Goal: Task Accomplishment & Management: Complete application form

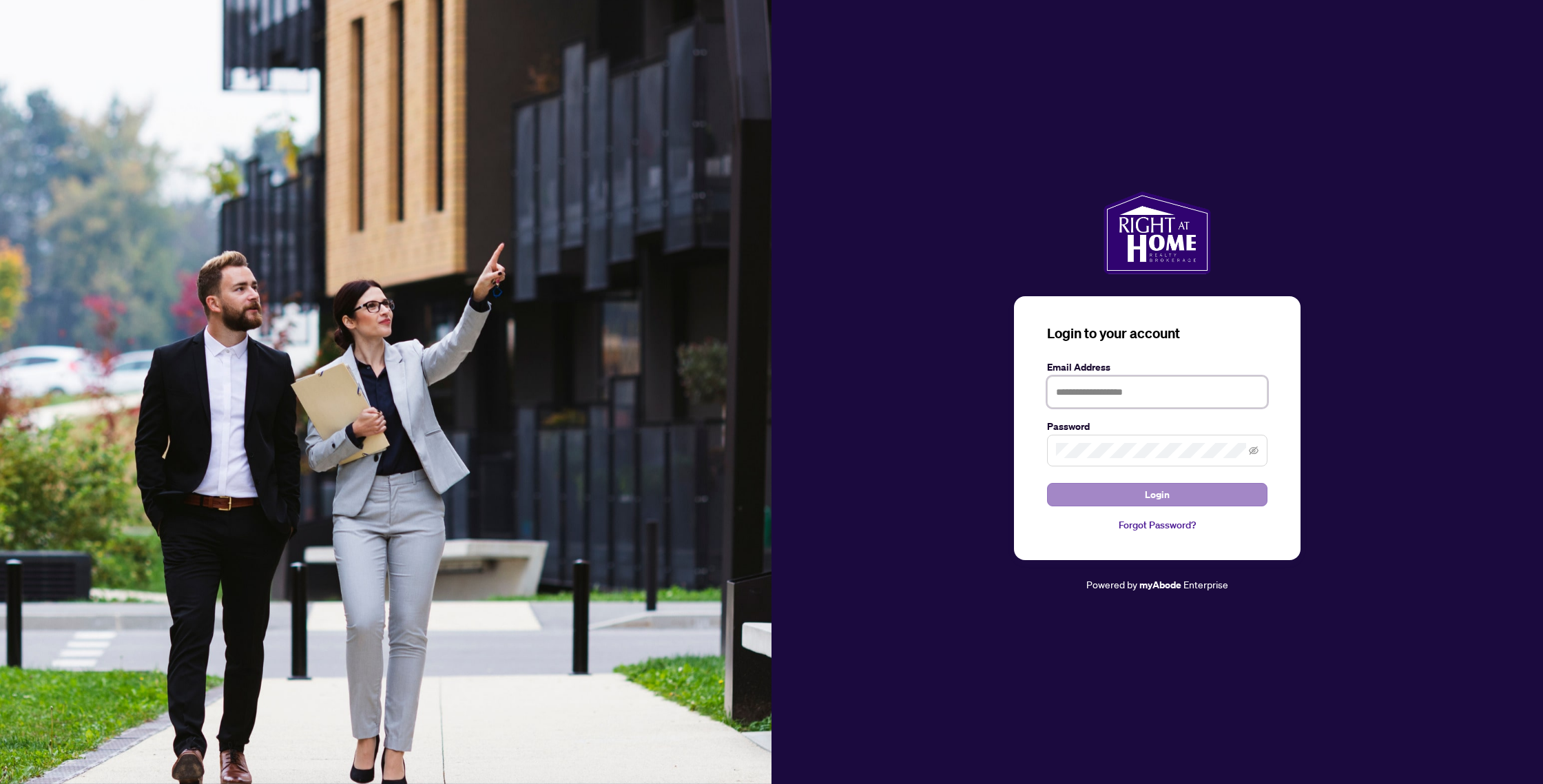
type input "**********"
click at [1169, 496] on span "Login" at bounding box center [1158, 494] width 25 height 22
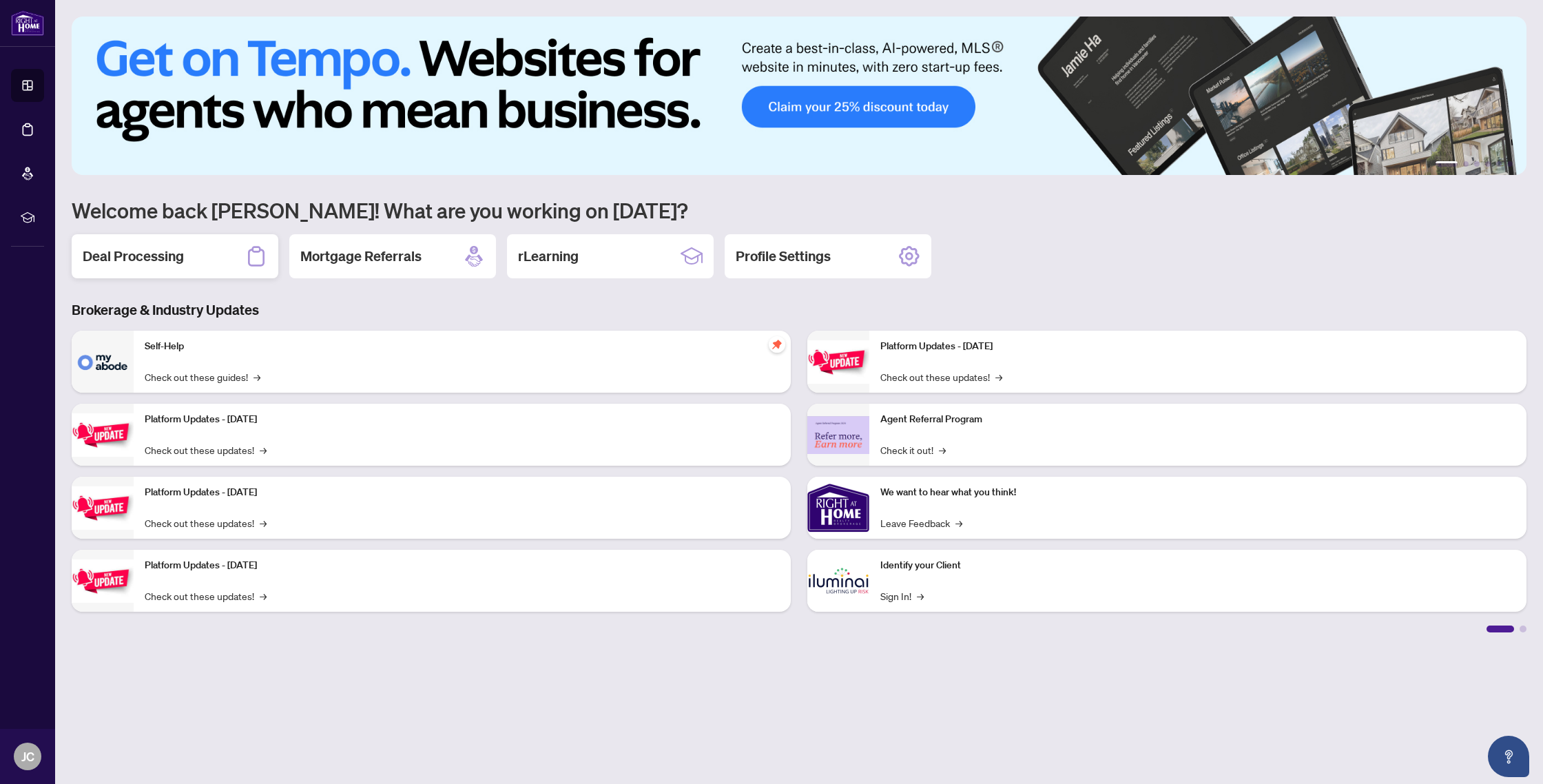
click at [206, 258] on div "Deal Processing" at bounding box center [175, 256] width 207 height 44
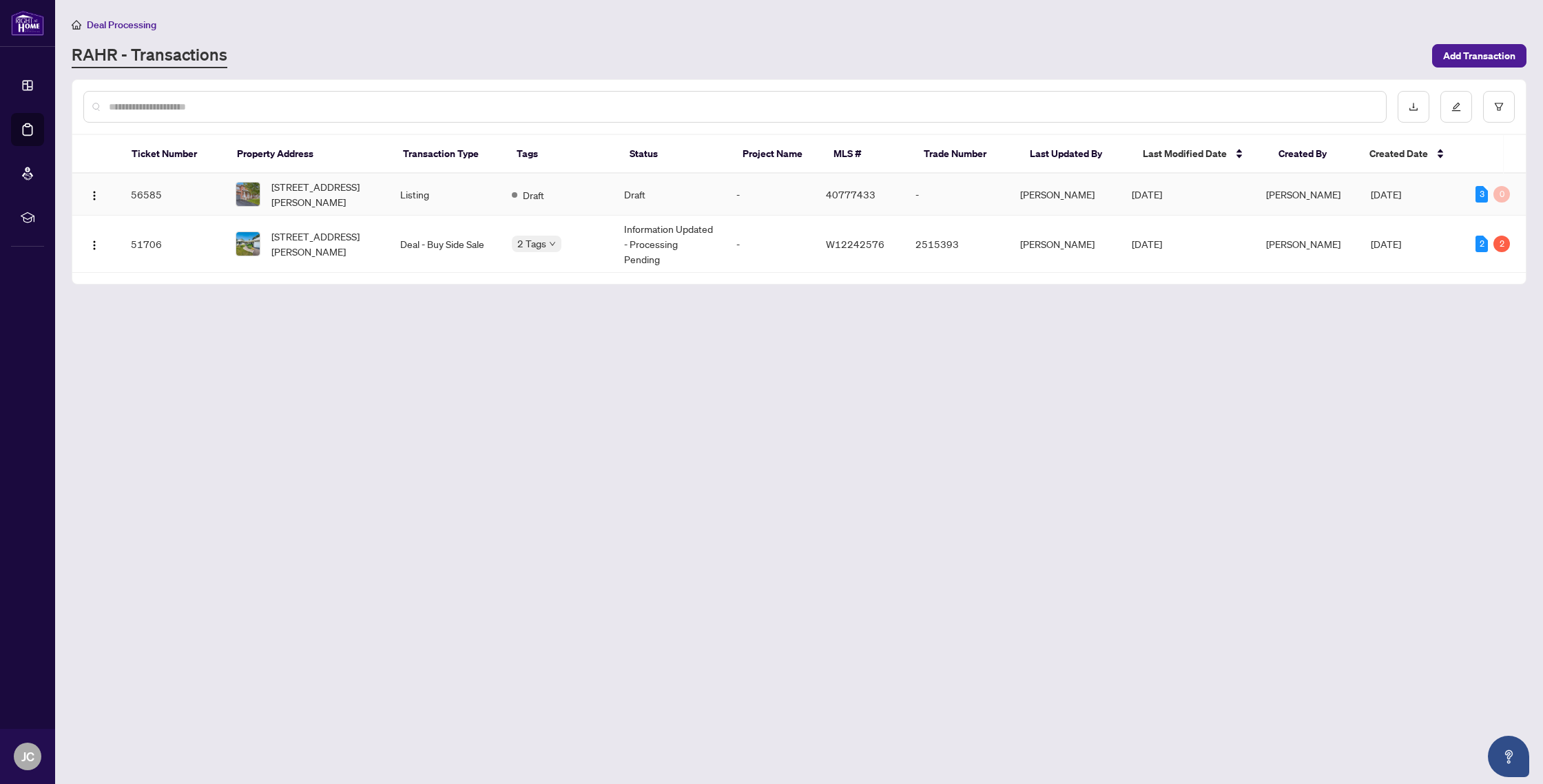
click at [209, 188] on td "56585" at bounding box center [172, 194] width 104 height 42
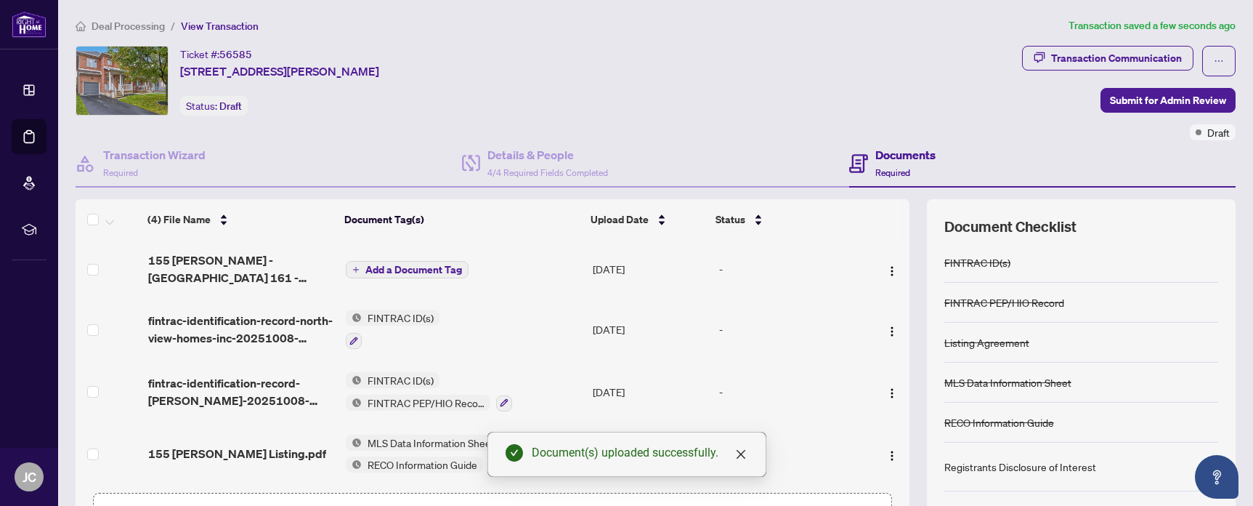
click at [395, 270] on span "Add a Document Tag" at bounding box center [413, 269] width 97 height 10
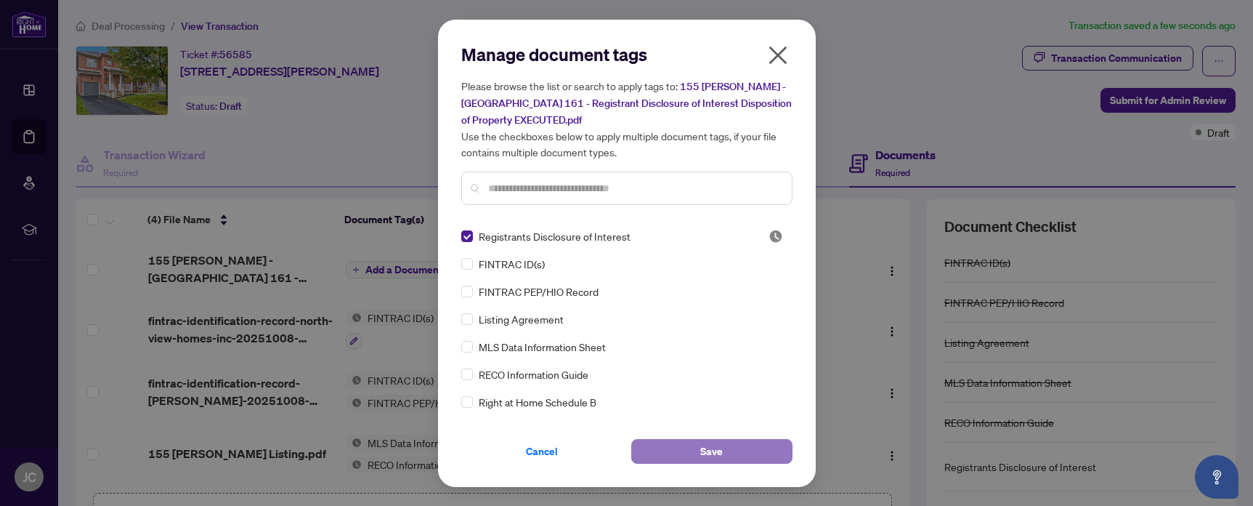
click at [721, 452] on span "Save" at bounding box center [711, 451] width 23 height 23
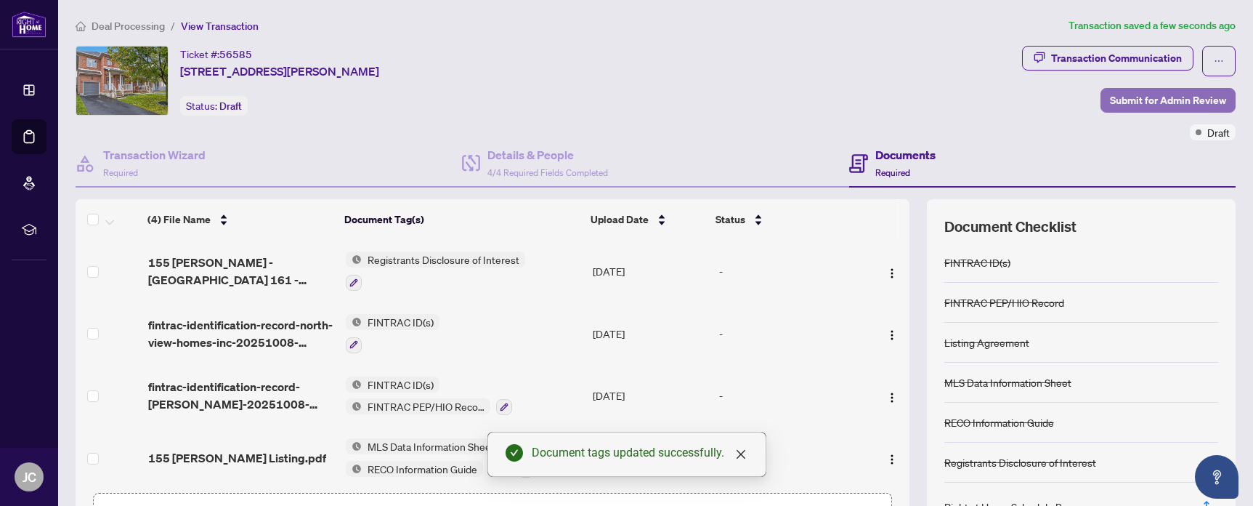
click at [1167, 105] on span "Submit for Admin Review" at bounding box center [1168, 100] width 116 height 23
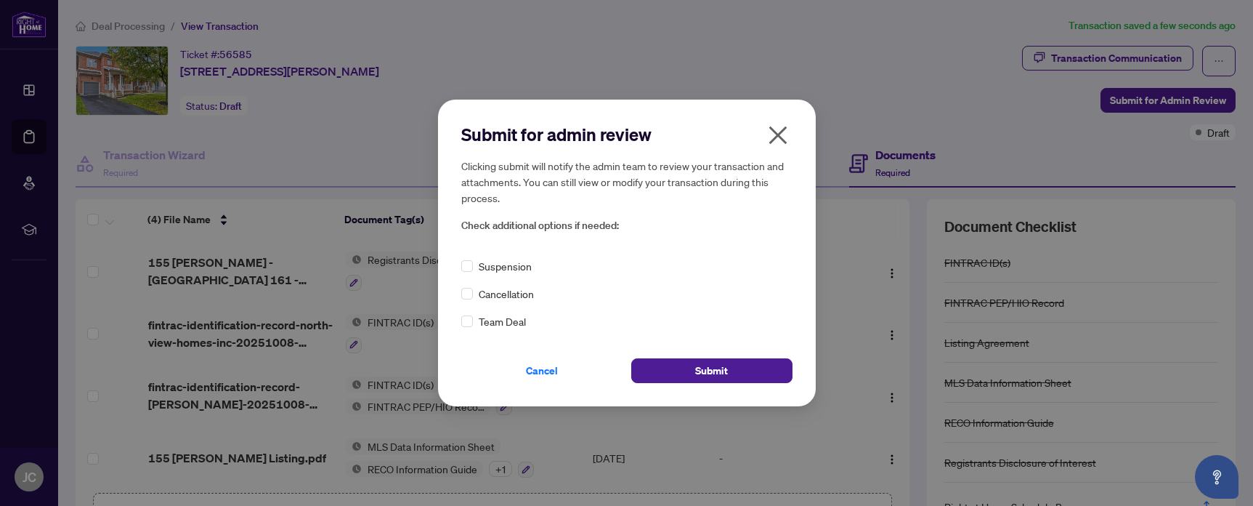
click at [788, 130] on icon "close" at bounding box center [778, 135] width 23 height 23
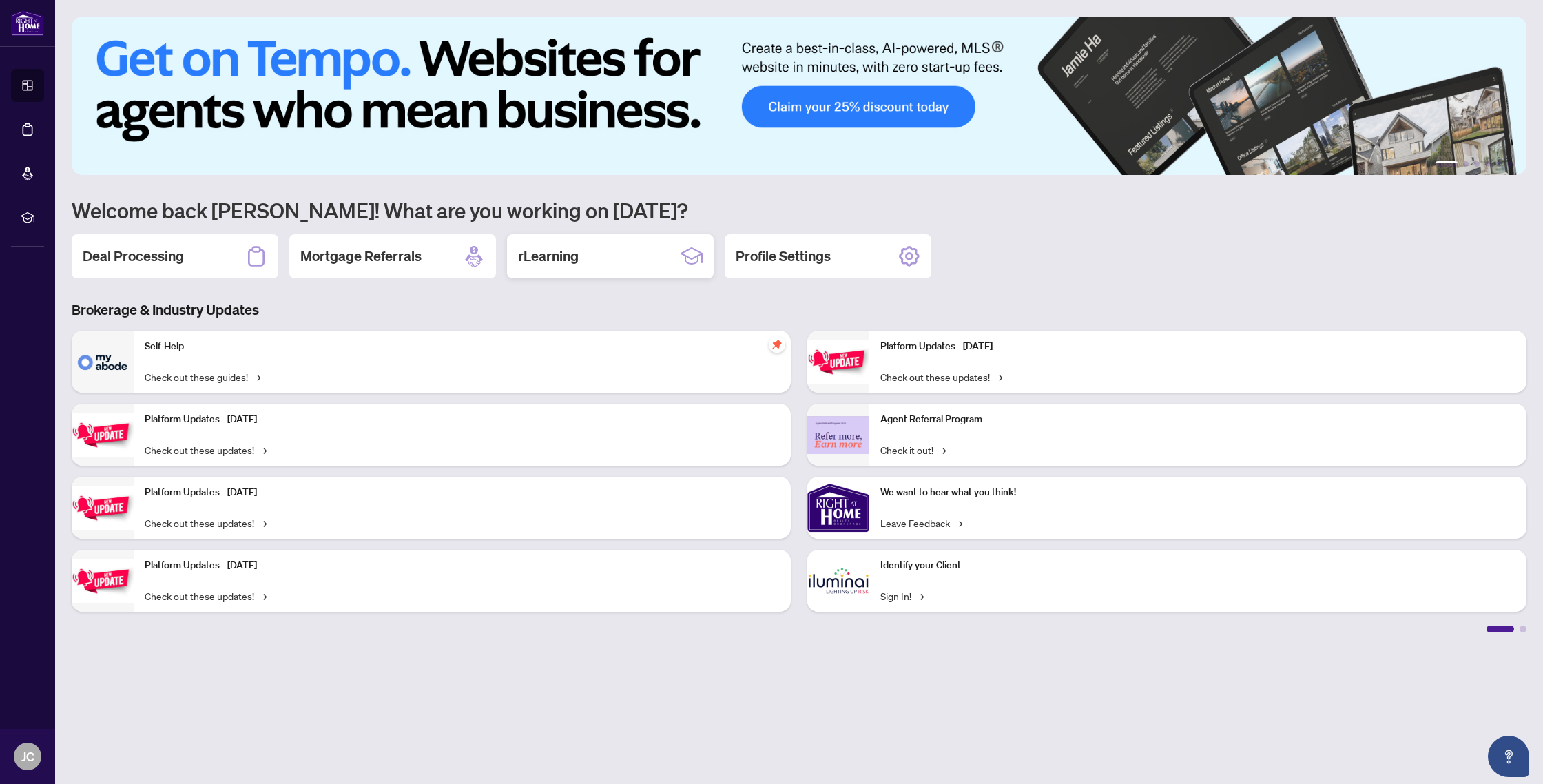
click at [571, 259] on h2 "rLearning" at bounding box center [548, 256] width 61 height 19
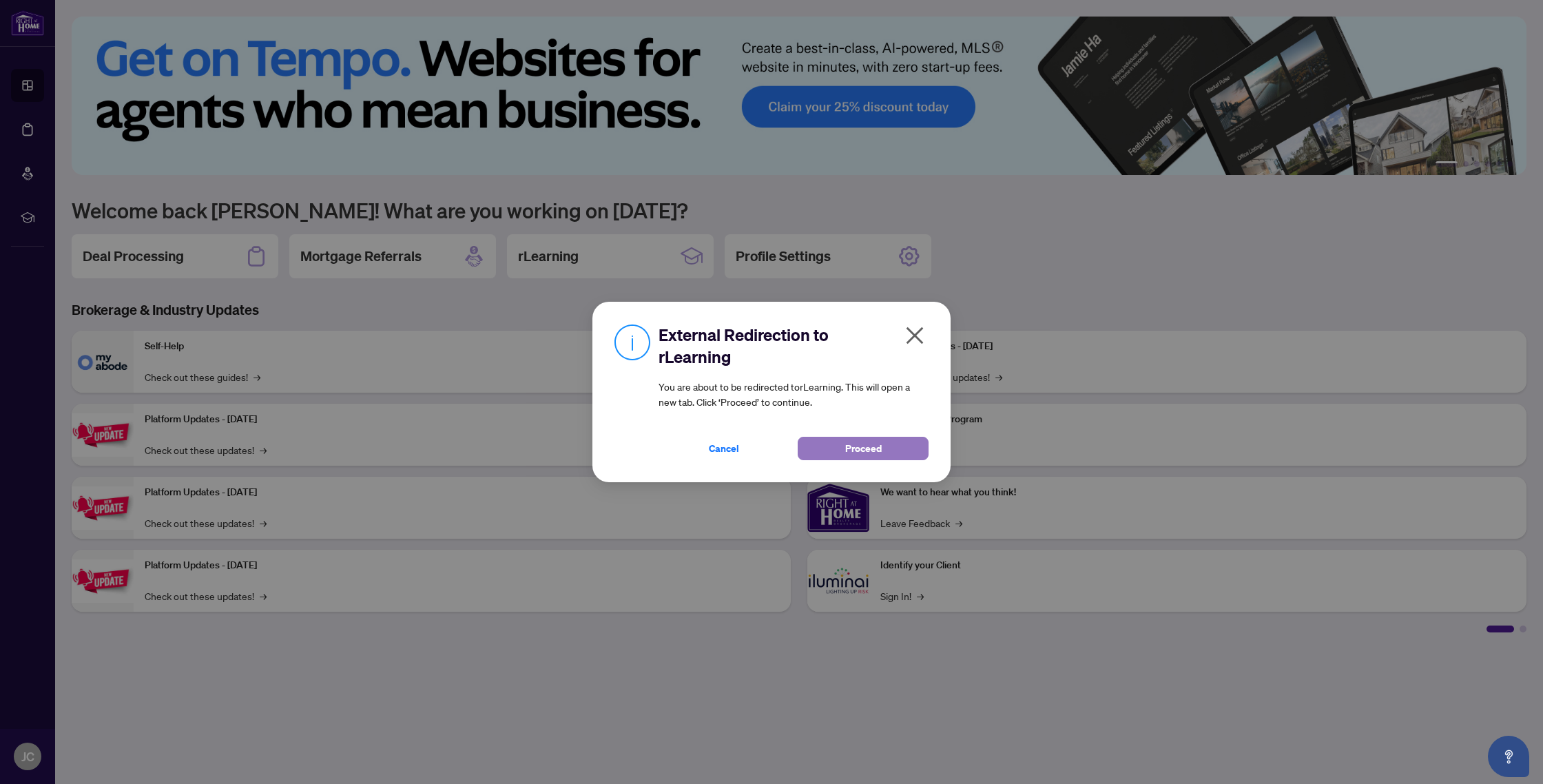
click at [845, 451] on span "Proceed" at bounding box center [863, 447] width 37 height 22
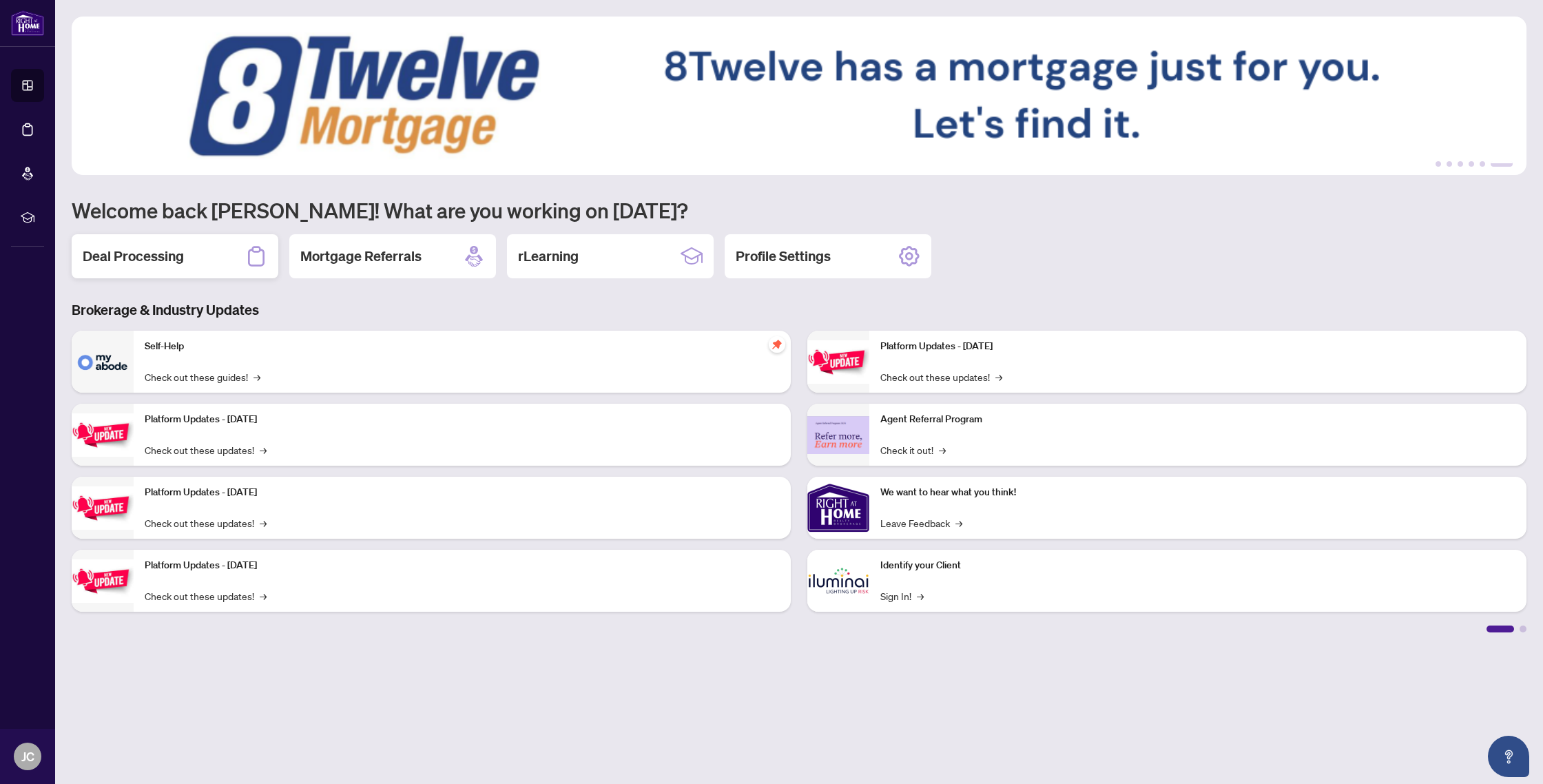
click at [147, 261] on h2 "Deal Processing" at bounding box center [133, 256] width 101 height 19
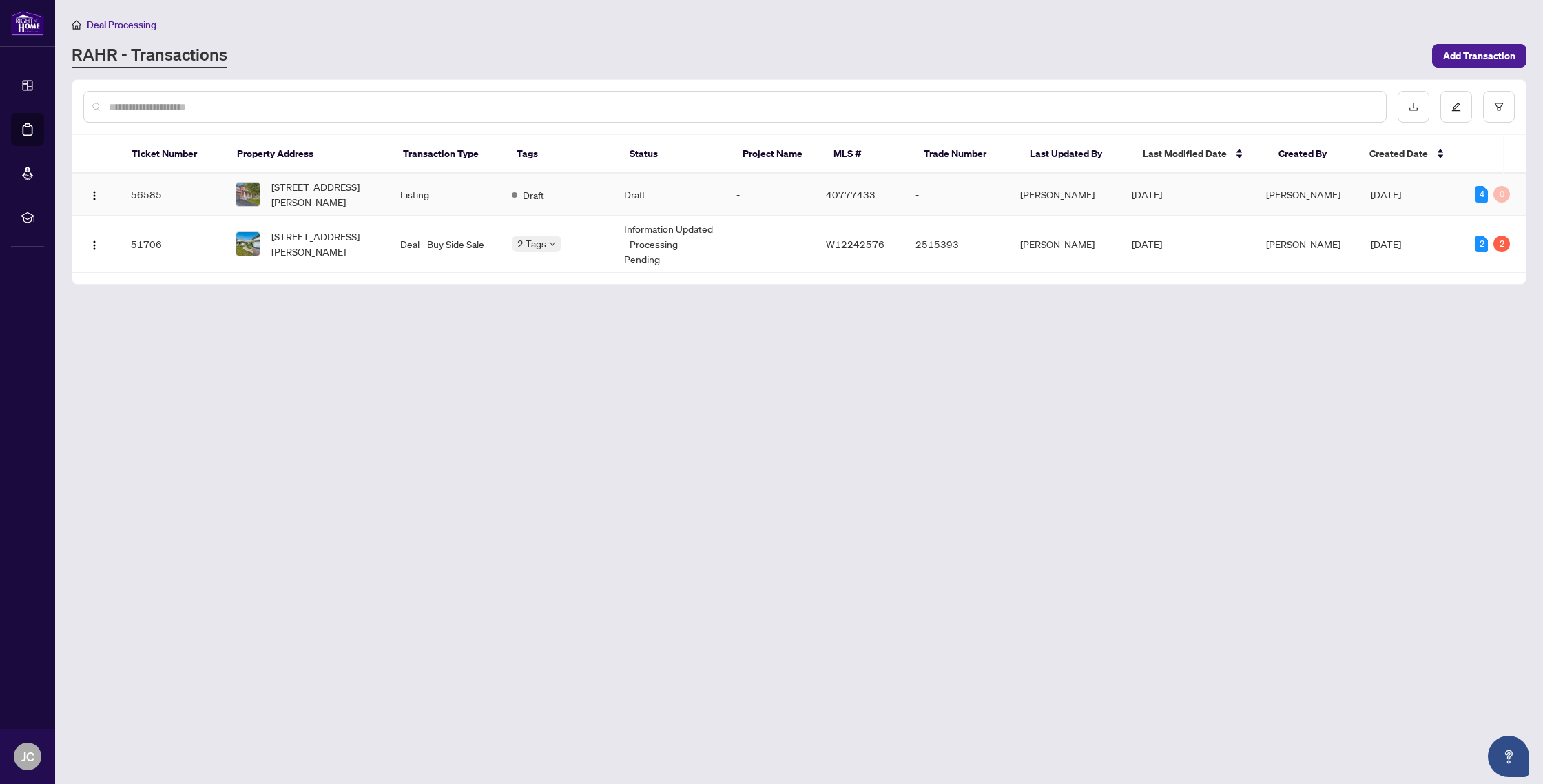
click at [196, 203] on td "56585" at bounding box center [172, 194] width 104 height 42
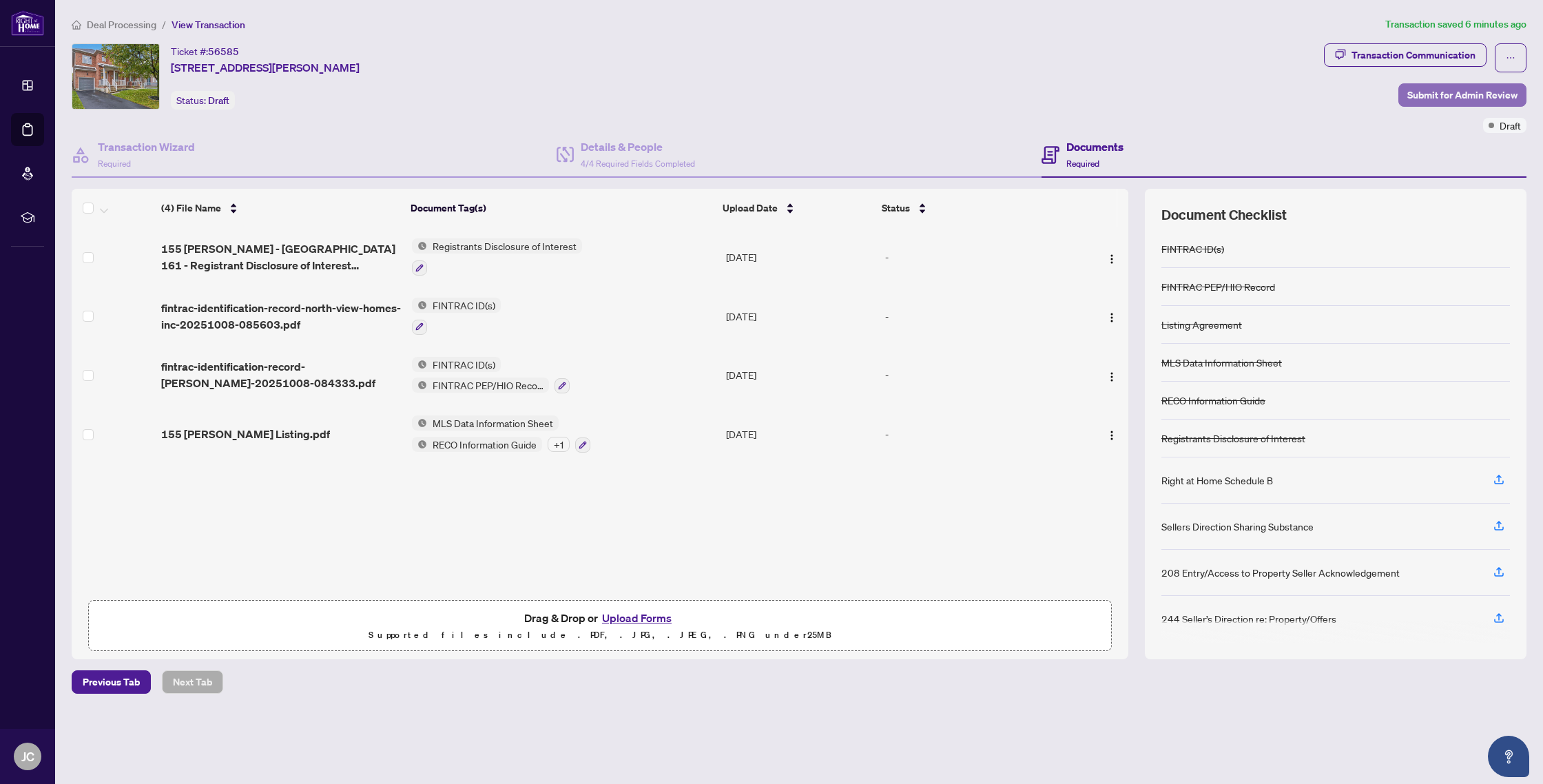
click at [1442, 99] on span "Submit for Admin Review" at bounding box center [1462, 95] width 110 height 22
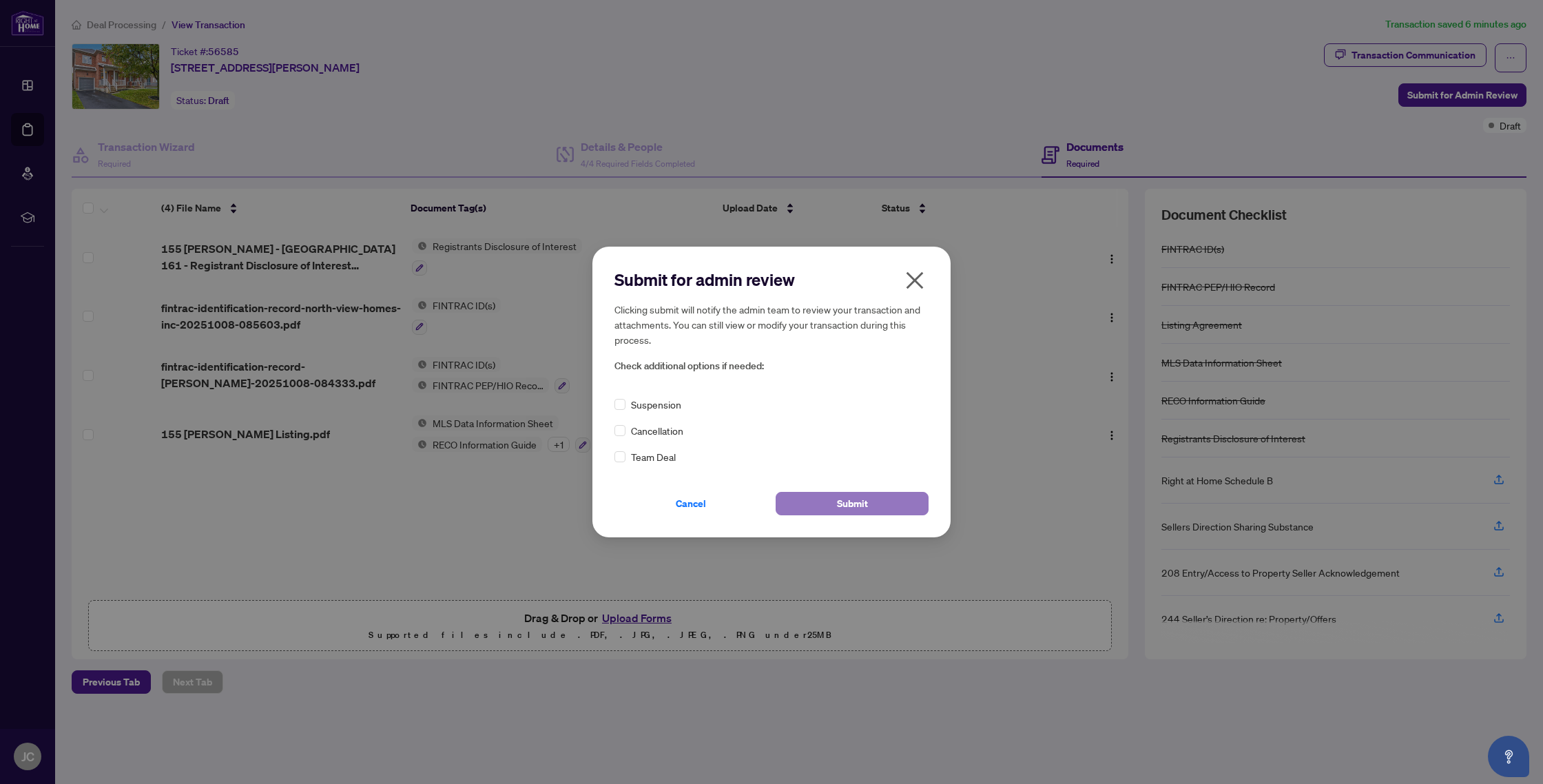
click at [871, 500] on button "Submit" at bounding box center [852, 503] width 153 height 24
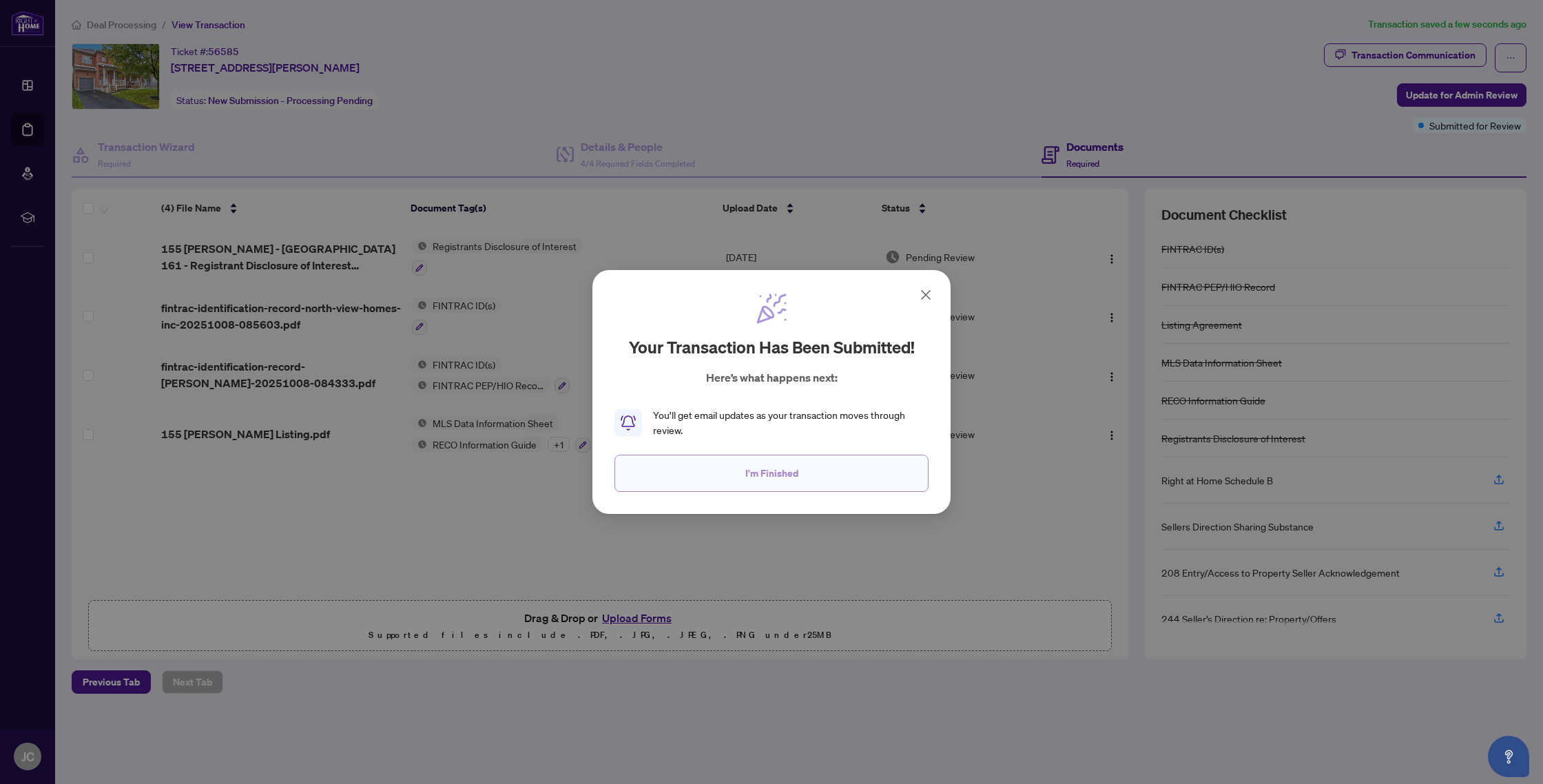
click at [802, 476] on button "I'm Finished" at bounding box center [771, 473] width 314 height 37
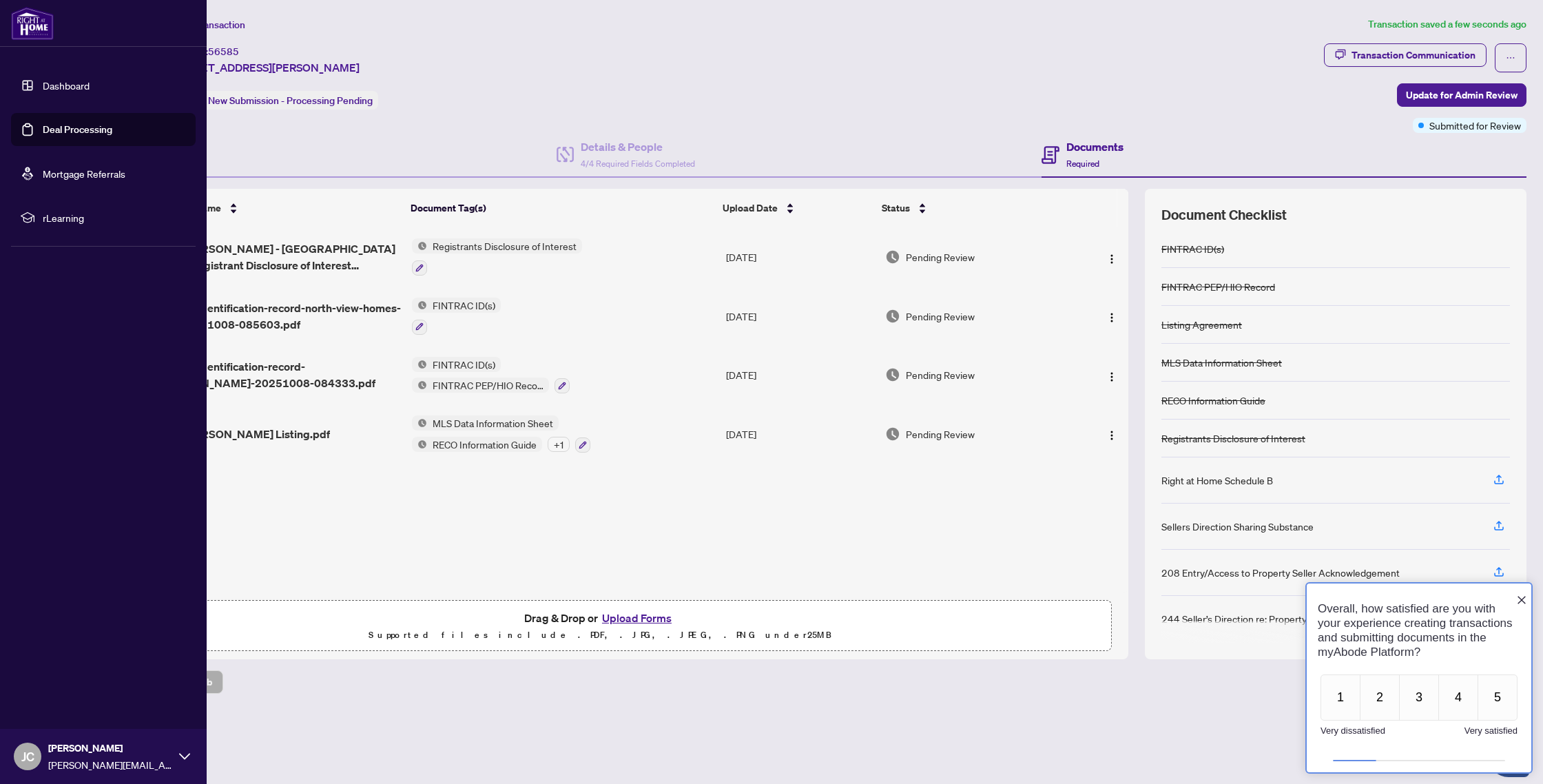
click at [43, 87] on link "Dashboard" at bounding box center [65, 85] width 46 height 12
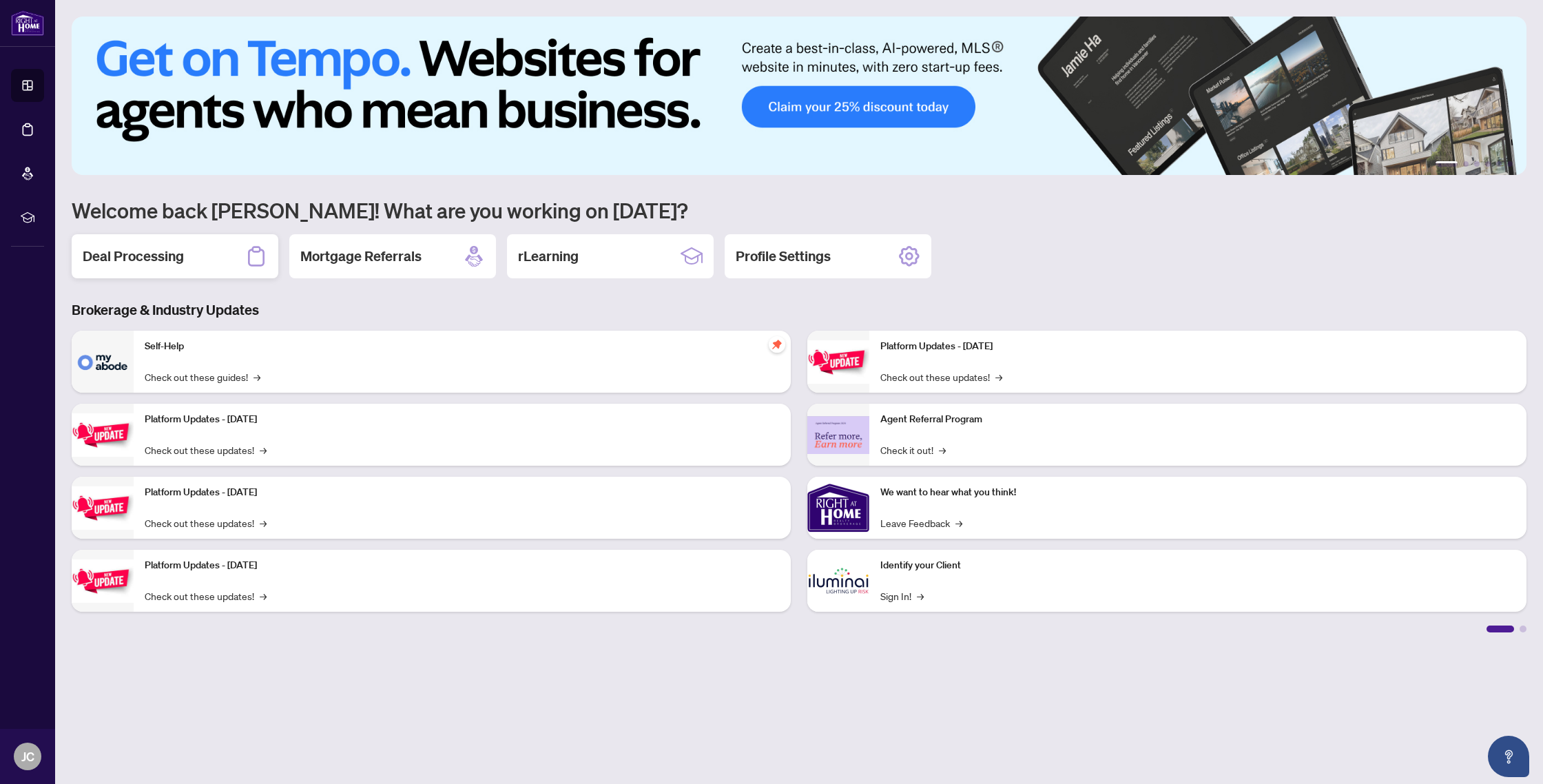
click at [217, 264] on div "Deal Processing" at bounding box center [175, 256] width 207 height 44
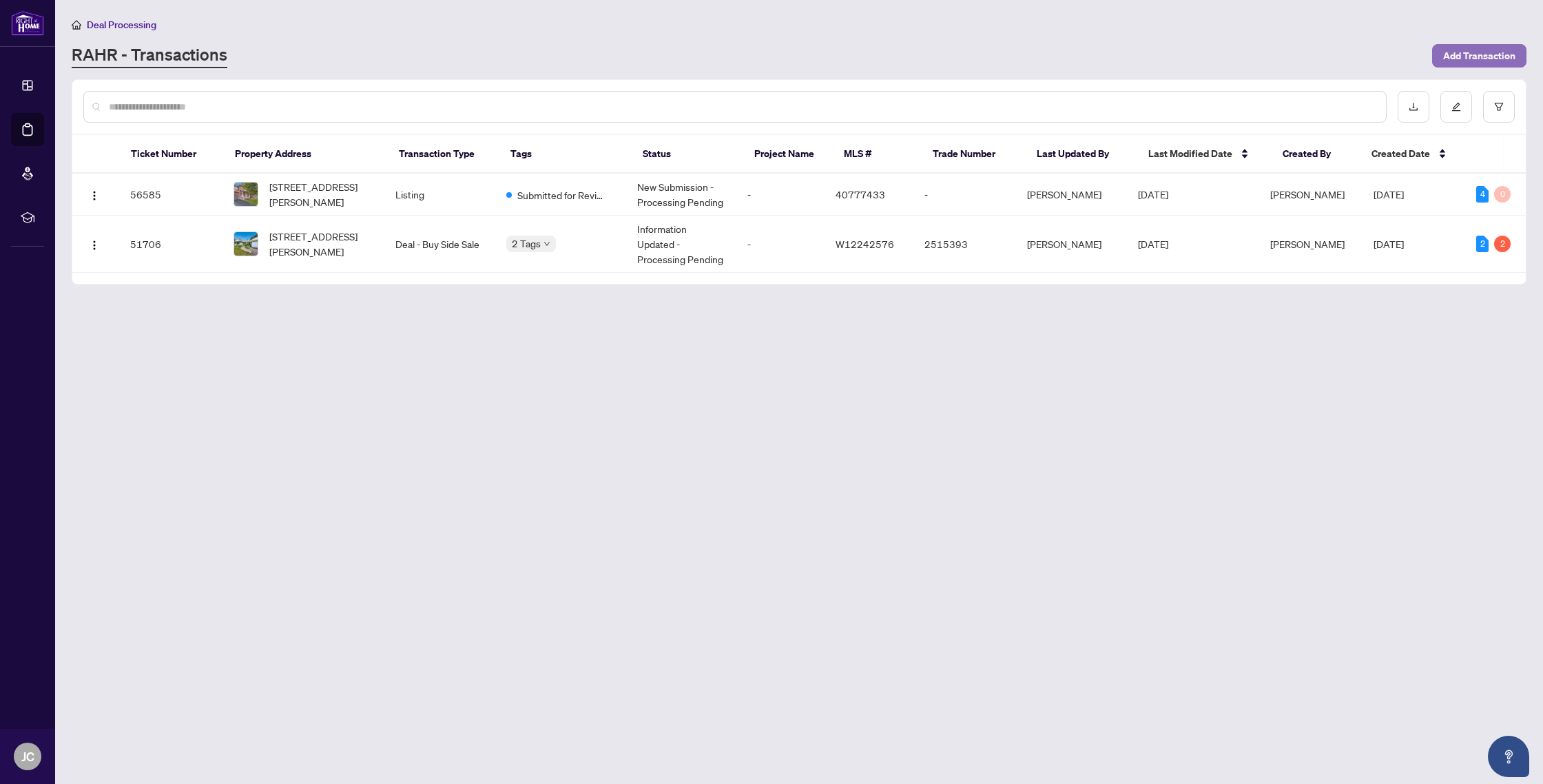
click at [1497, 54] on span "Add Transaction" at bounding box center [1479, 55] width 72 height 22
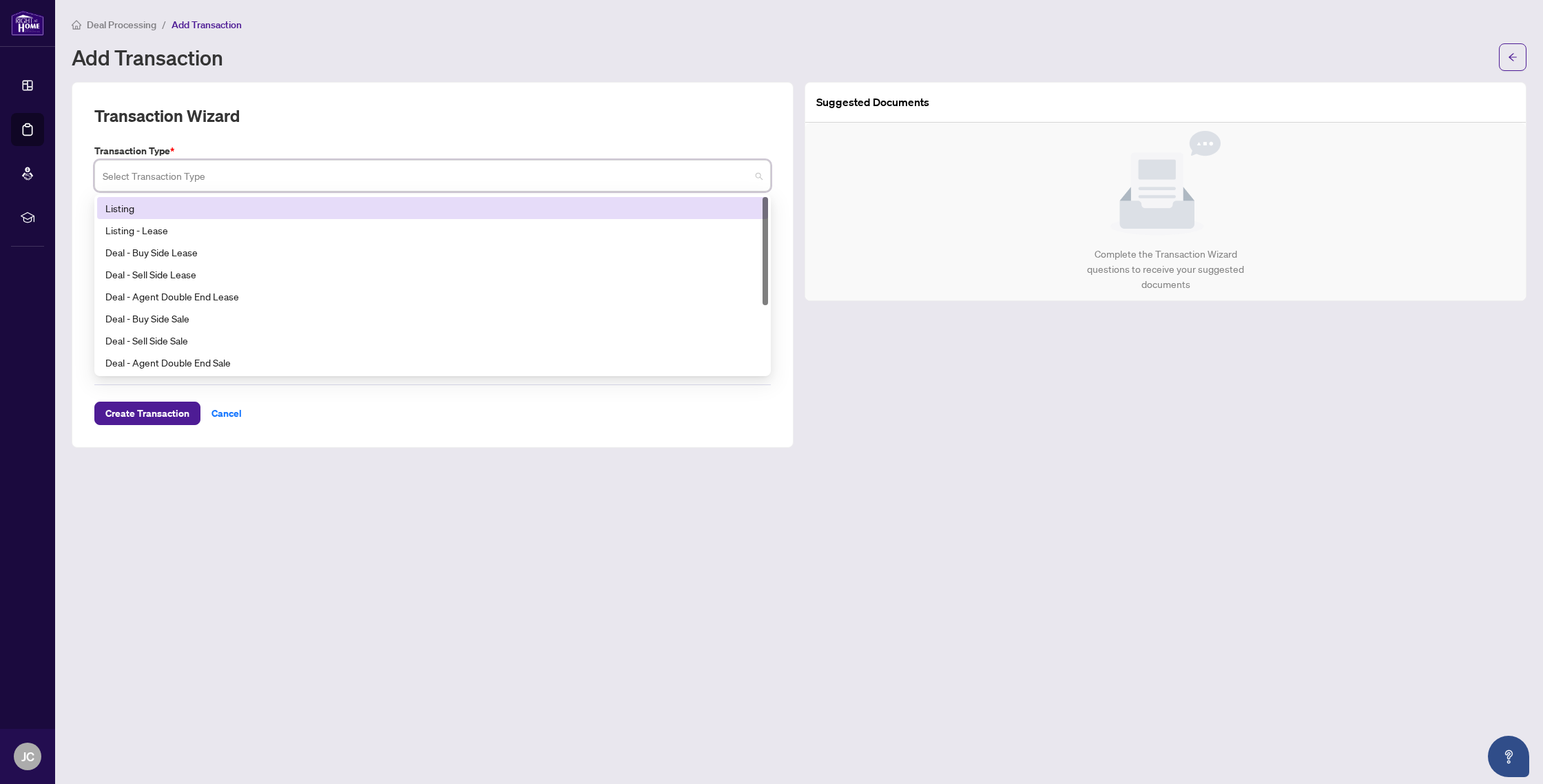
click at [729, 184] on input "search" at bounding box center [426, 177] width 648 height 30
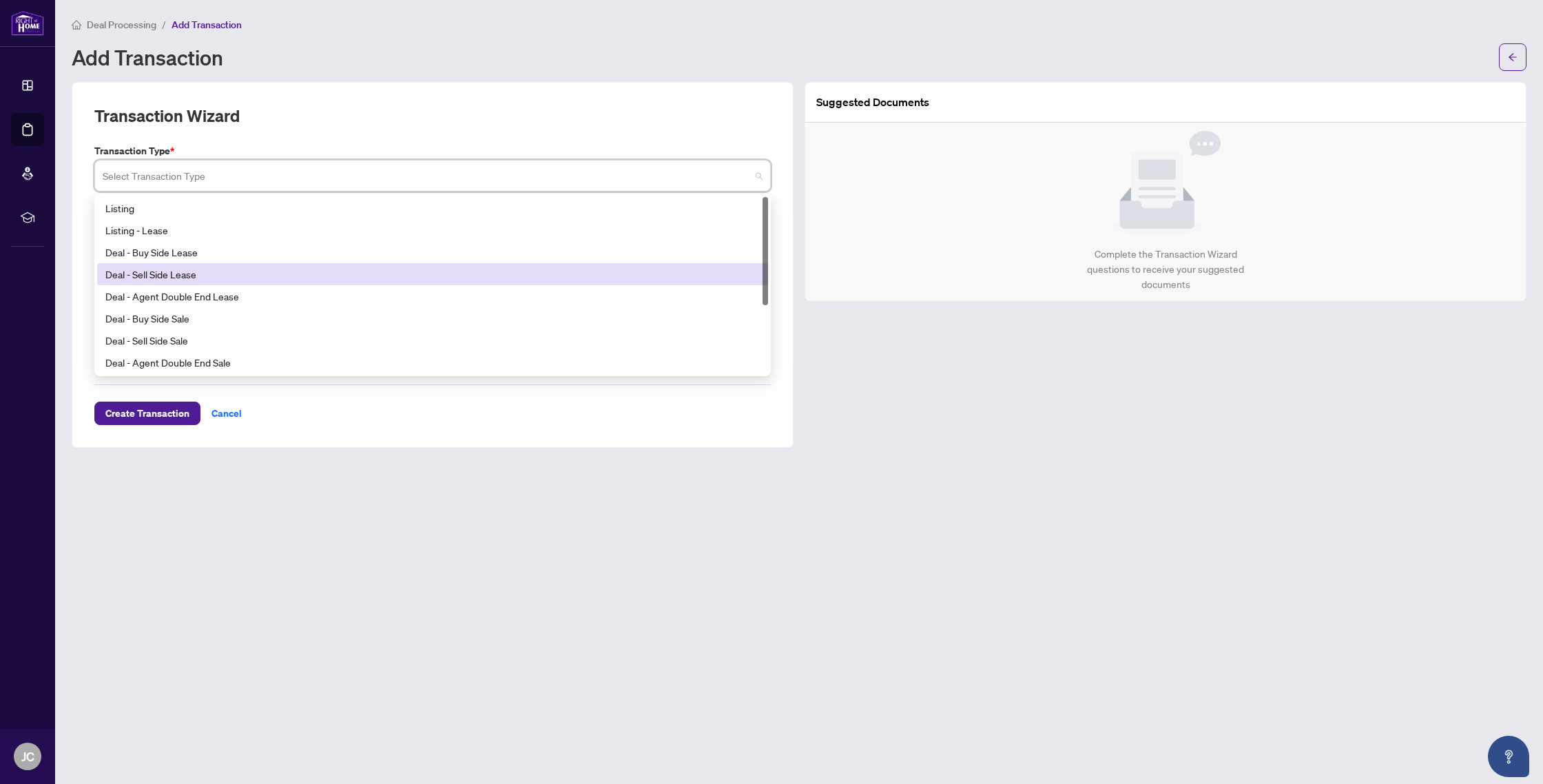
click at [594, 266] on div "Deal - Sell Side Lease" at bounding box center [432, 274] width 654 height 15
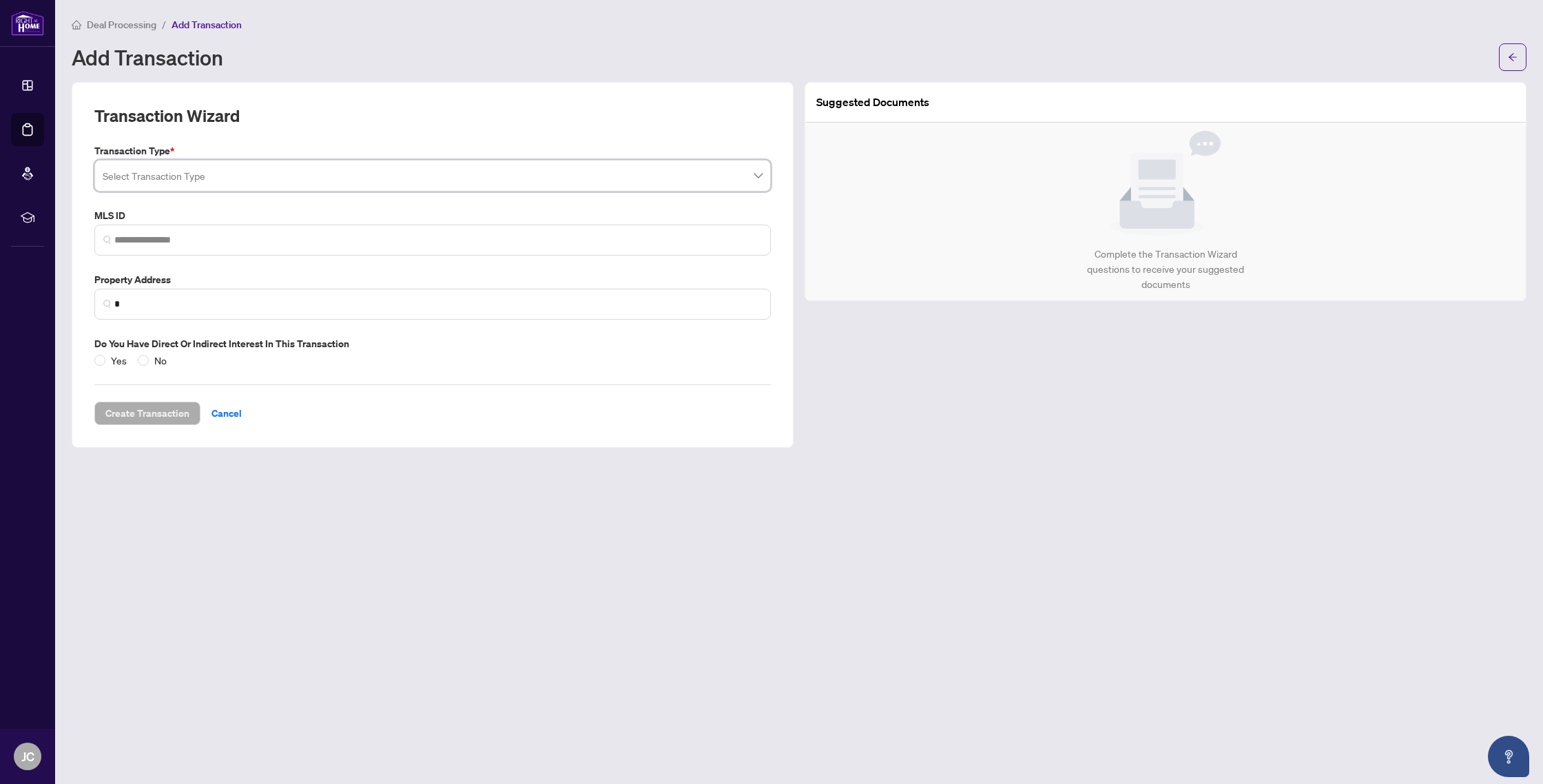
click at [720, 175] on input "search" at bounding box center [426, 177] width 648 height 30
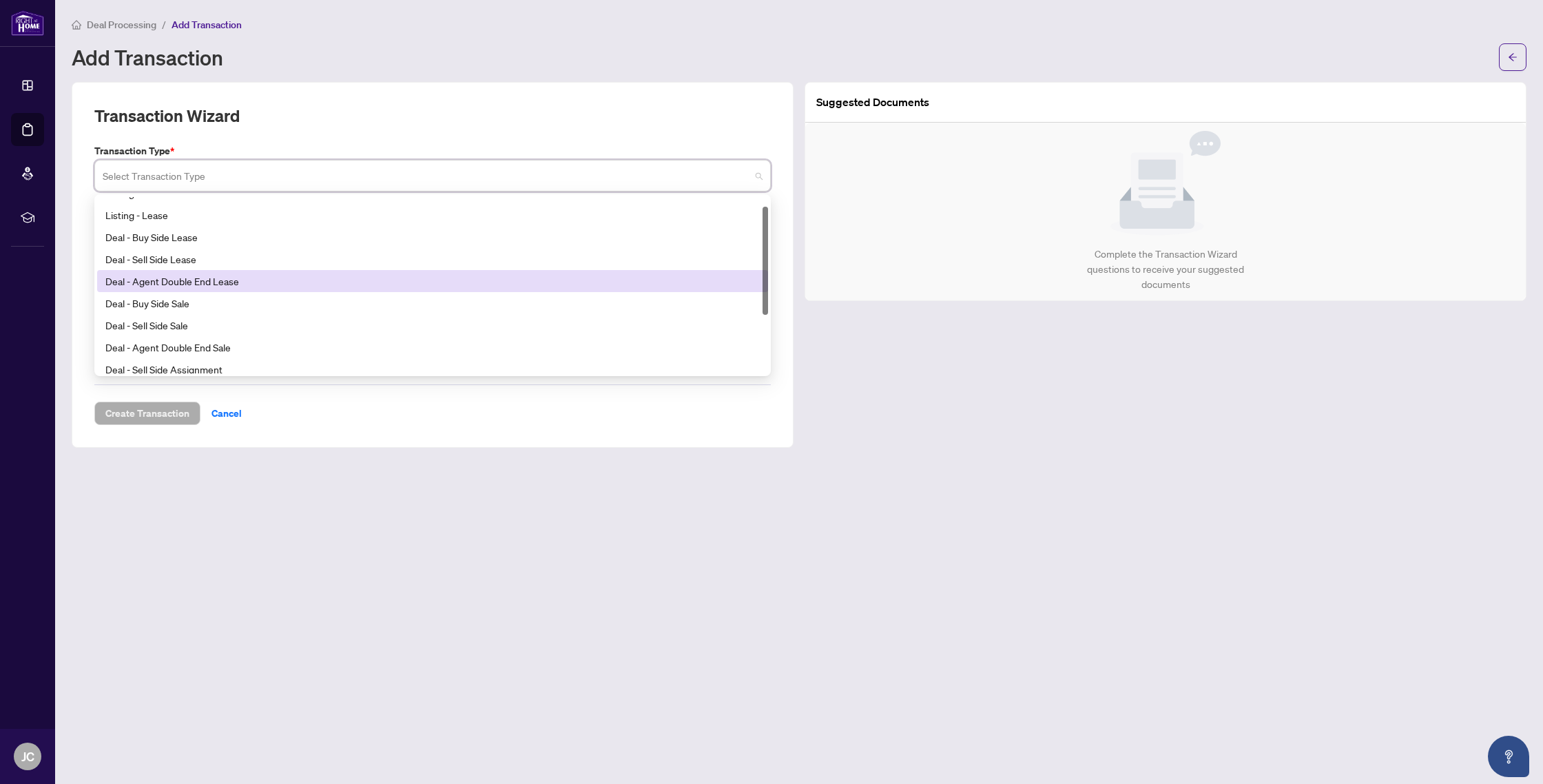
scroll to position [16, 0]
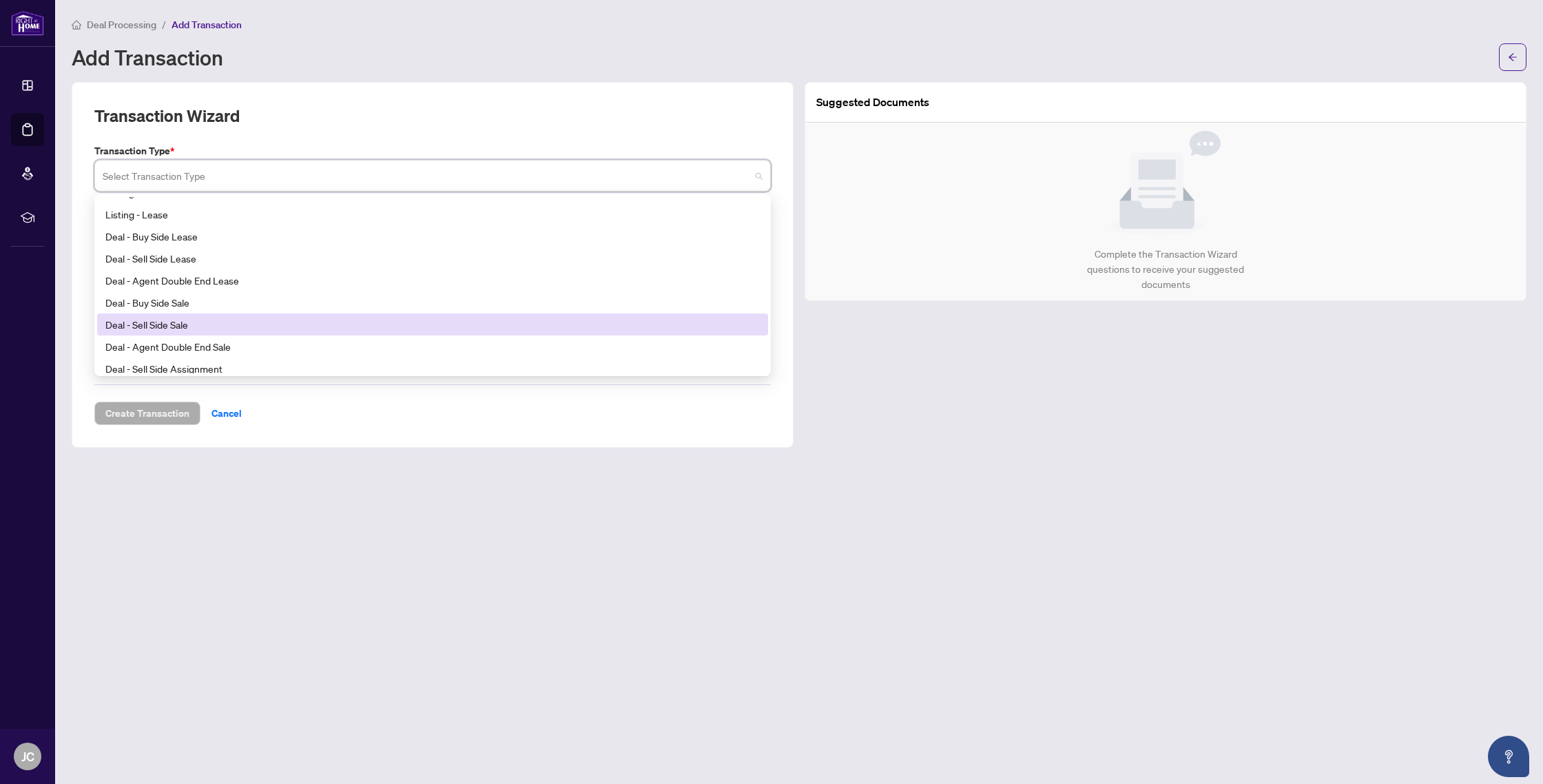
click at [552, 330] on div "Deal - Sell Side Sale" at bounding box center [432, 324] width 654 height 15
